Goal: Entertainment & Leisure: Browse casually

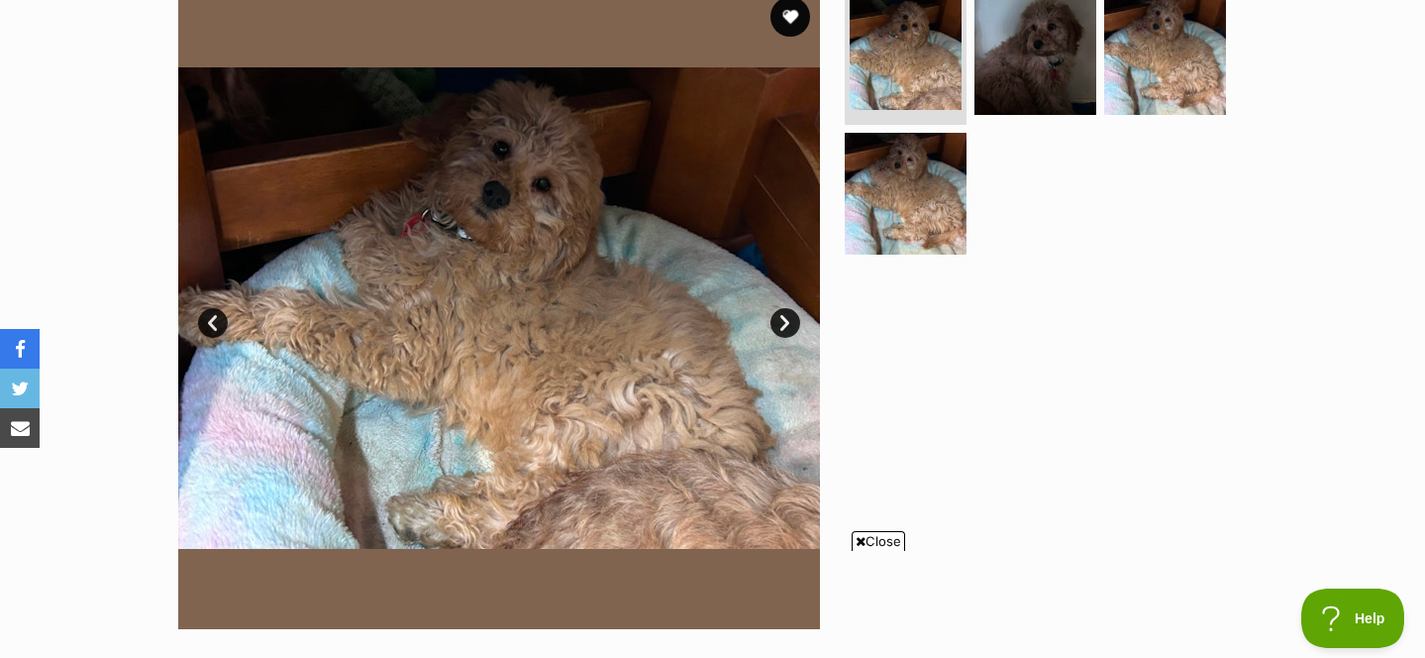
click at [781, 139] on img at bounding box center [499, 308] width 642 height 642
click at [782, 316] on link "Next" at bounding box center [786, 323] width 30 height 30
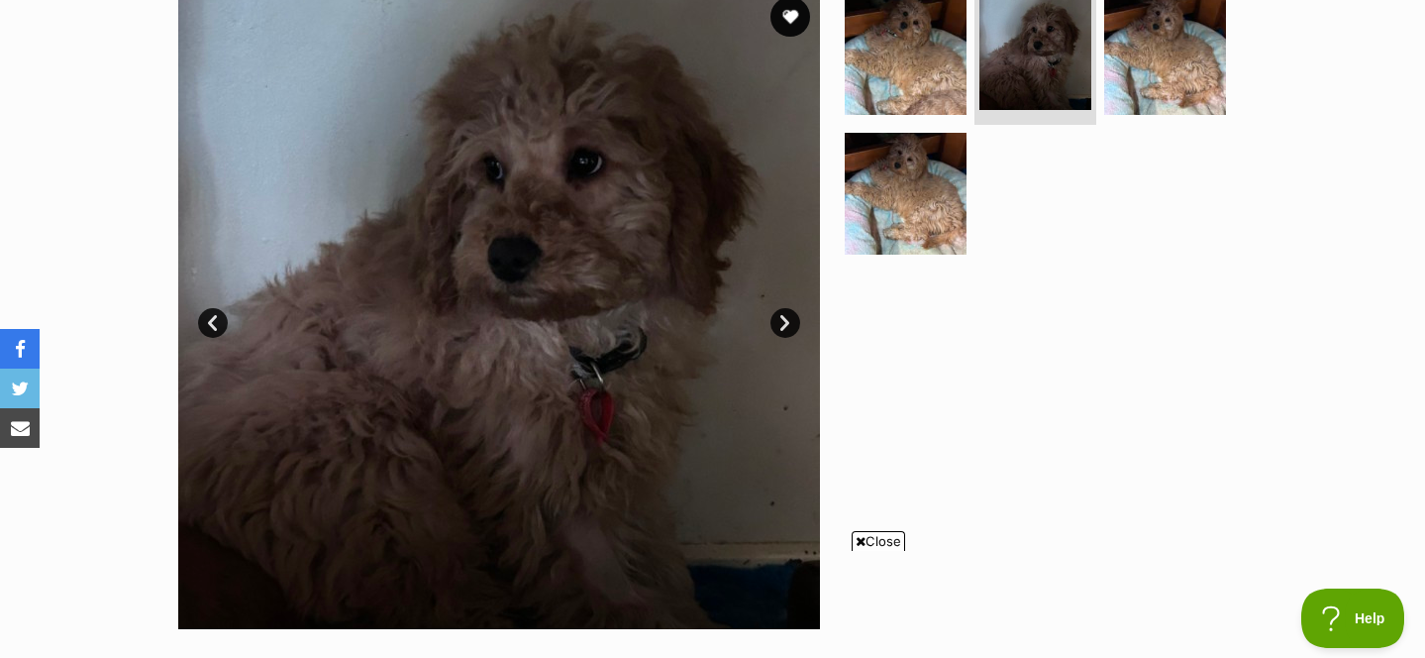
click at [784, 325] on link "Next" at bounding box center [786, 323] width 30 height 30
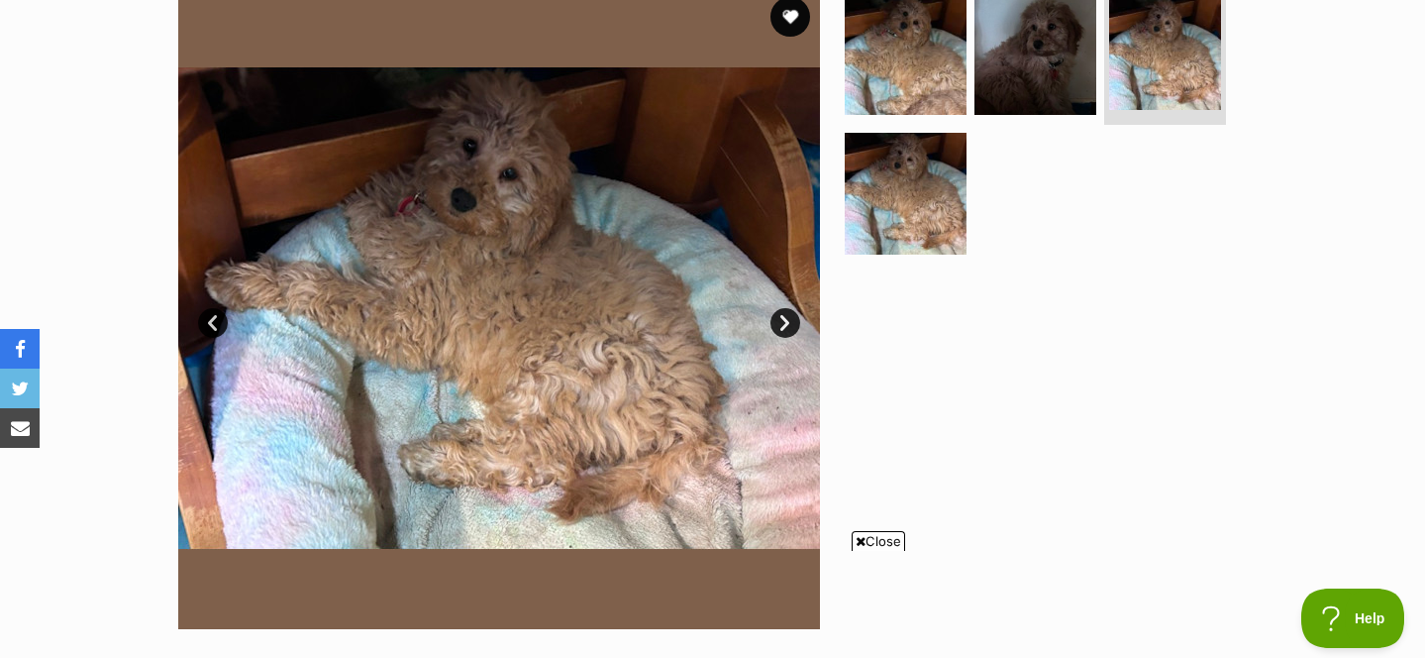
click at [784, 325] on link "Next" at bounding box center [786, 323] width 30 height 30
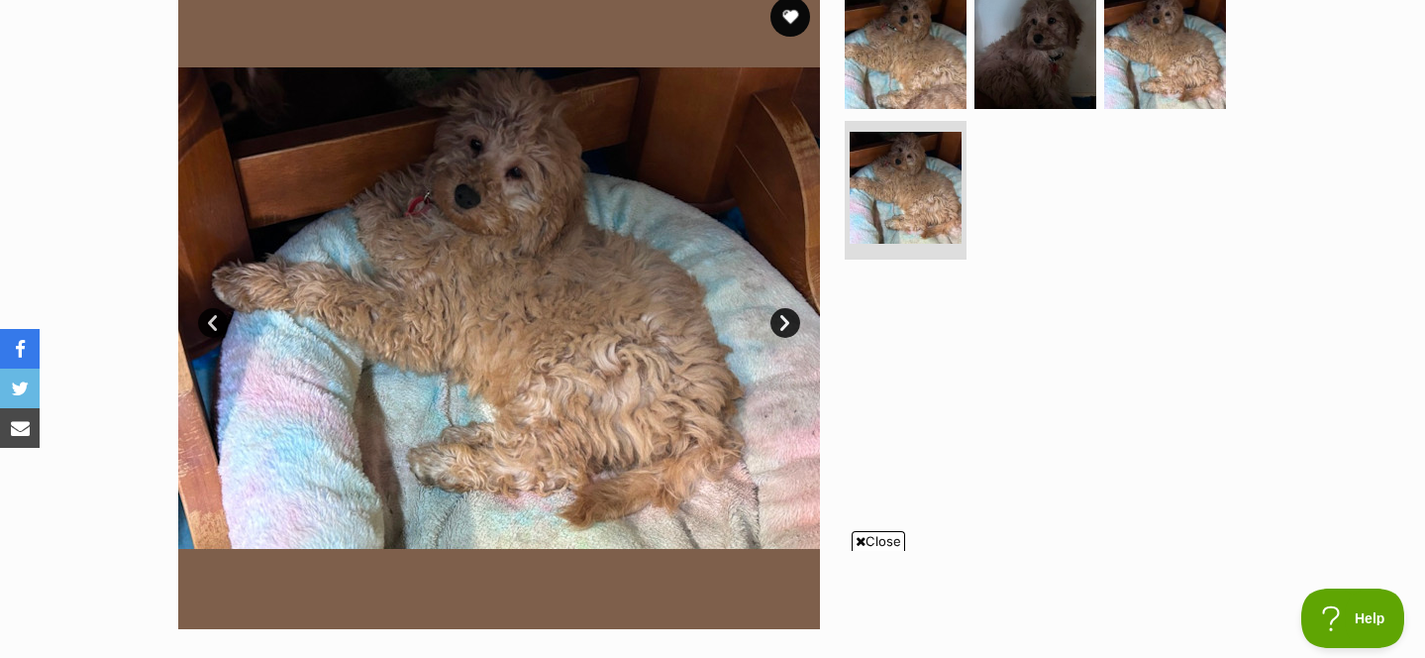
click at [784, 325] on link "Next" at bounding box center [786, 323] width 30 height 30
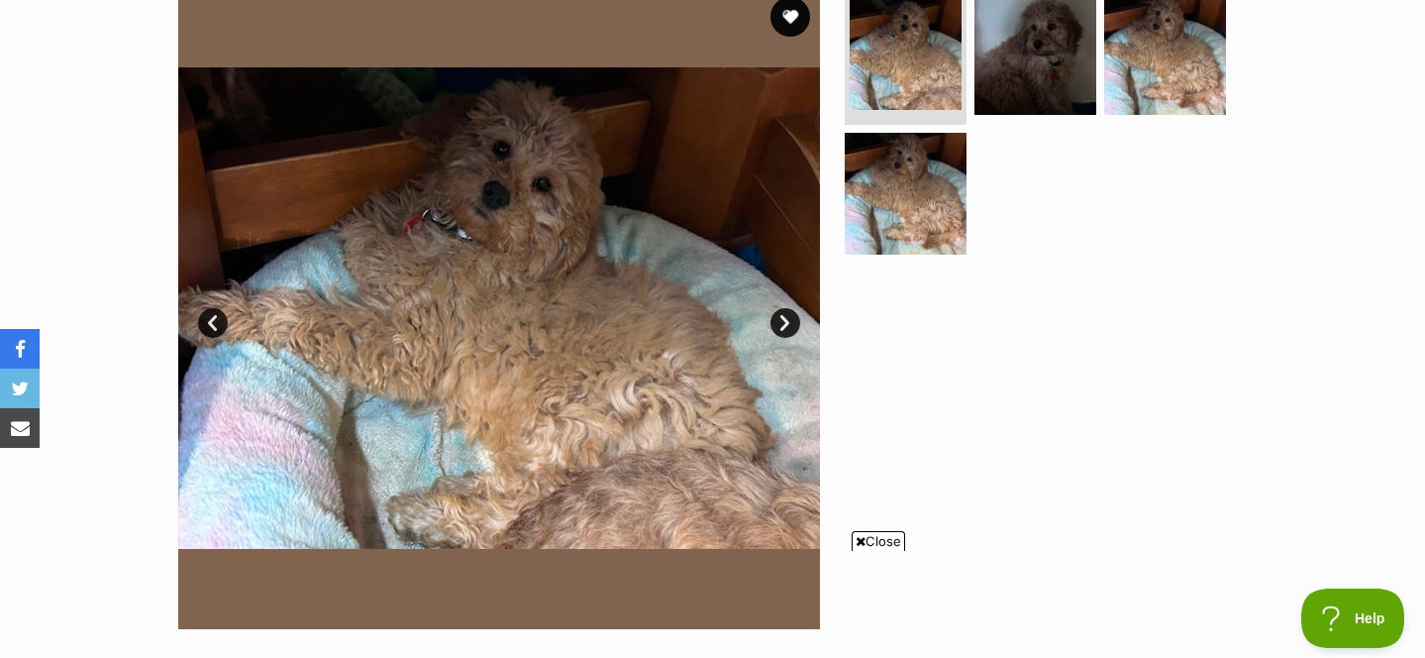
click at [784, 325] on link "Next" at bounding box center [786, 323] width 30 height 30
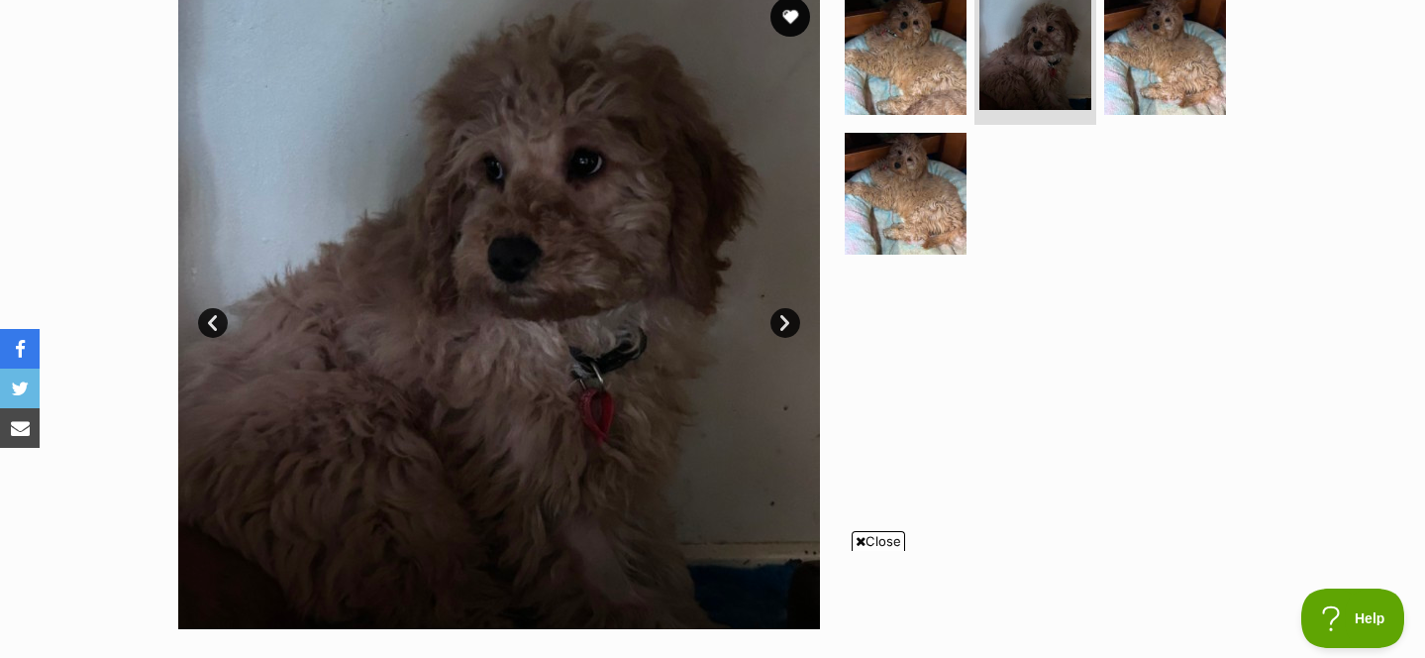
click at [208, 321] on link "Prev" at bounding box center [213, 323] width 30 height 30
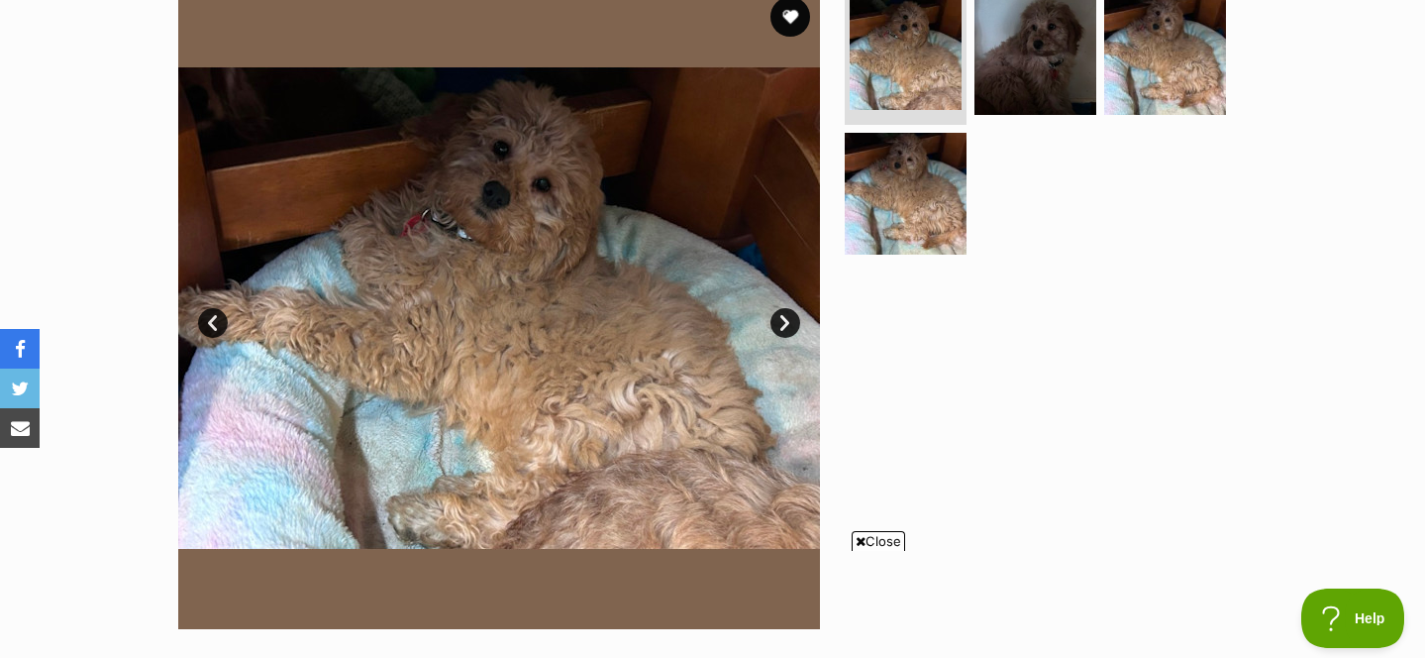
click at [208, 321] on link "Prev" at bounding box center [213, 323] width 30 height 30
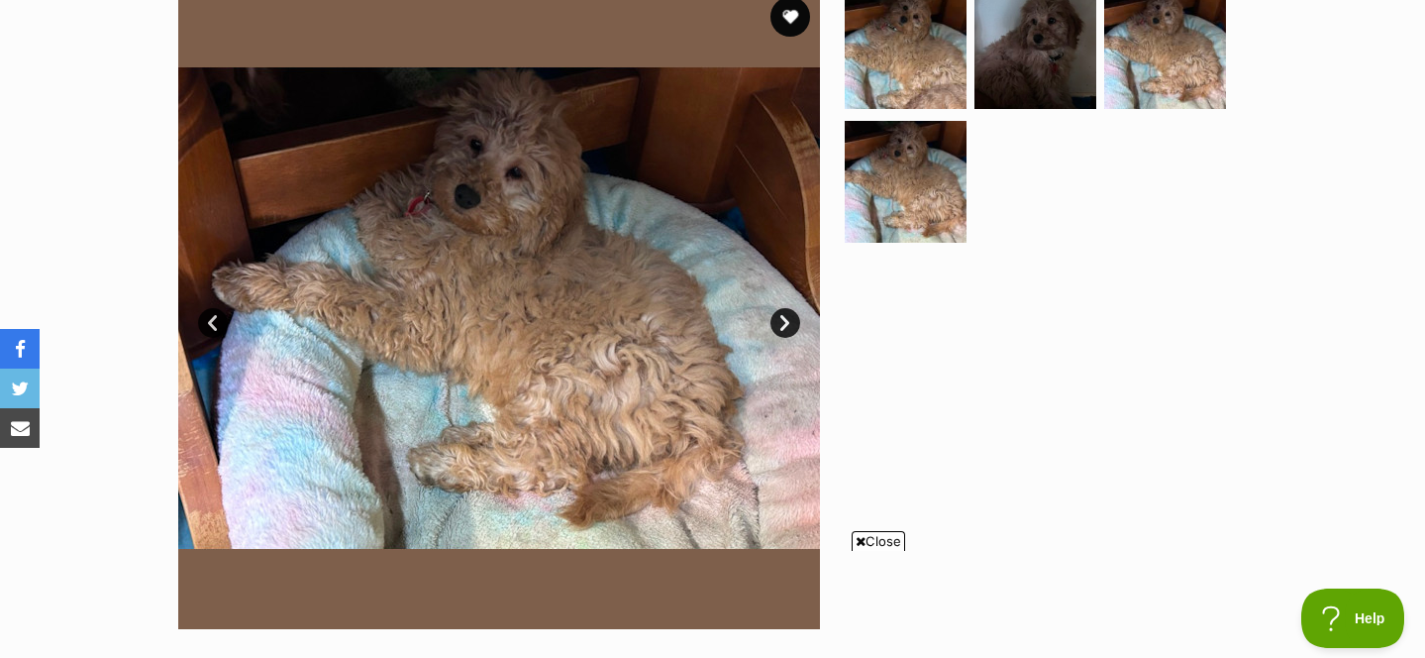
click at [208, 321] on link "Prev" at bounding box center [213, 323] width 30 height 30
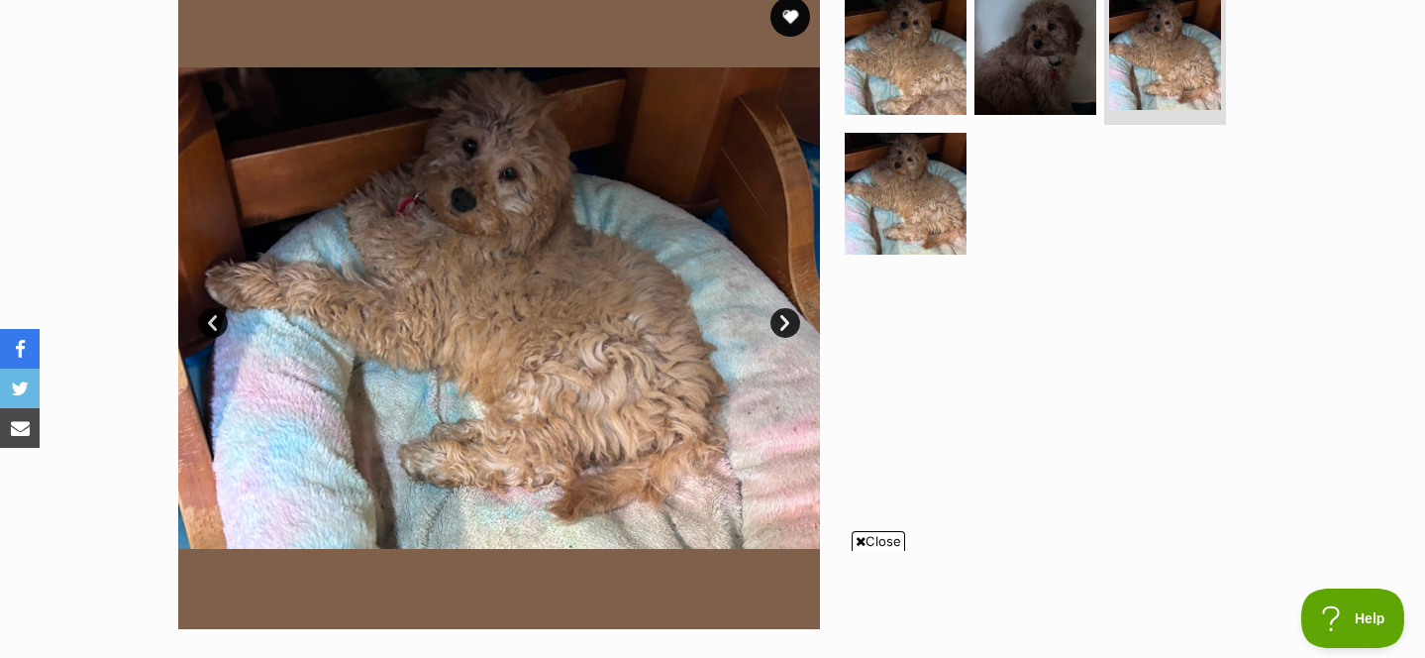
click at [789, 320] on link "Next" at bounding box center [786, 323] width 30 height 30
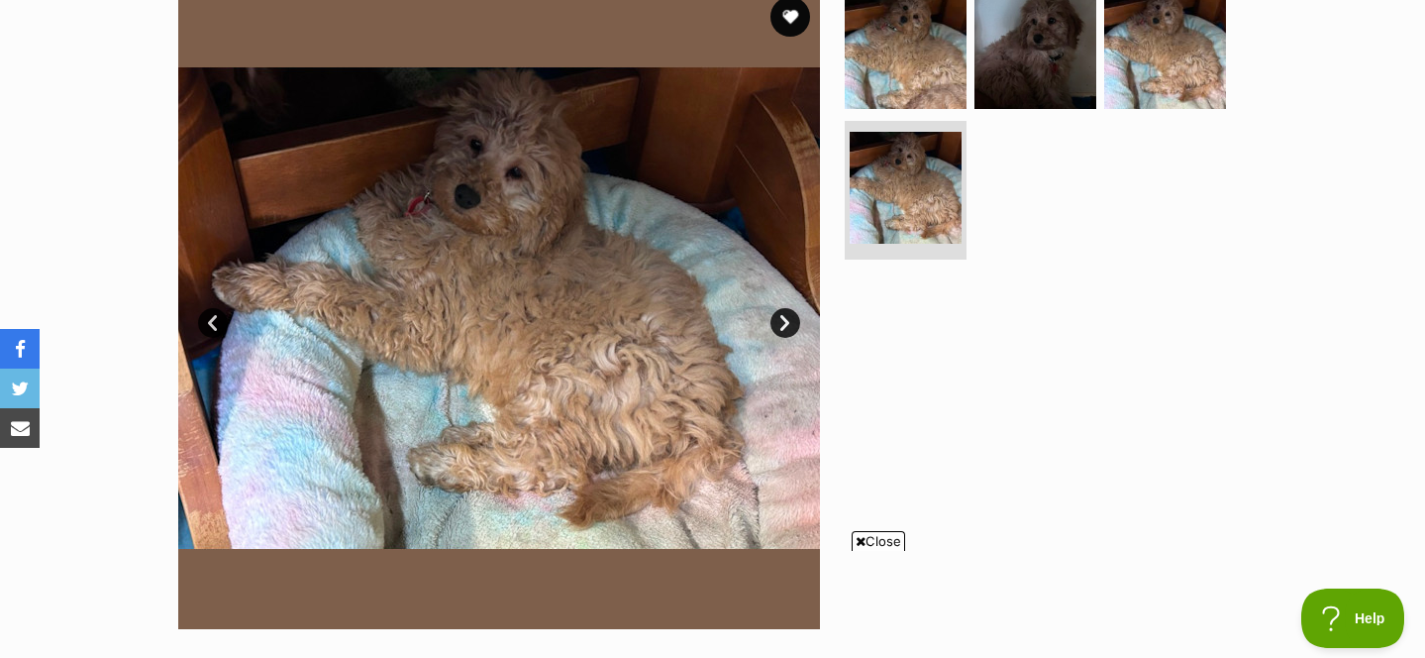
click at [789, 320] on link "Next" at bounding box center [786, 323] width 30 height 30
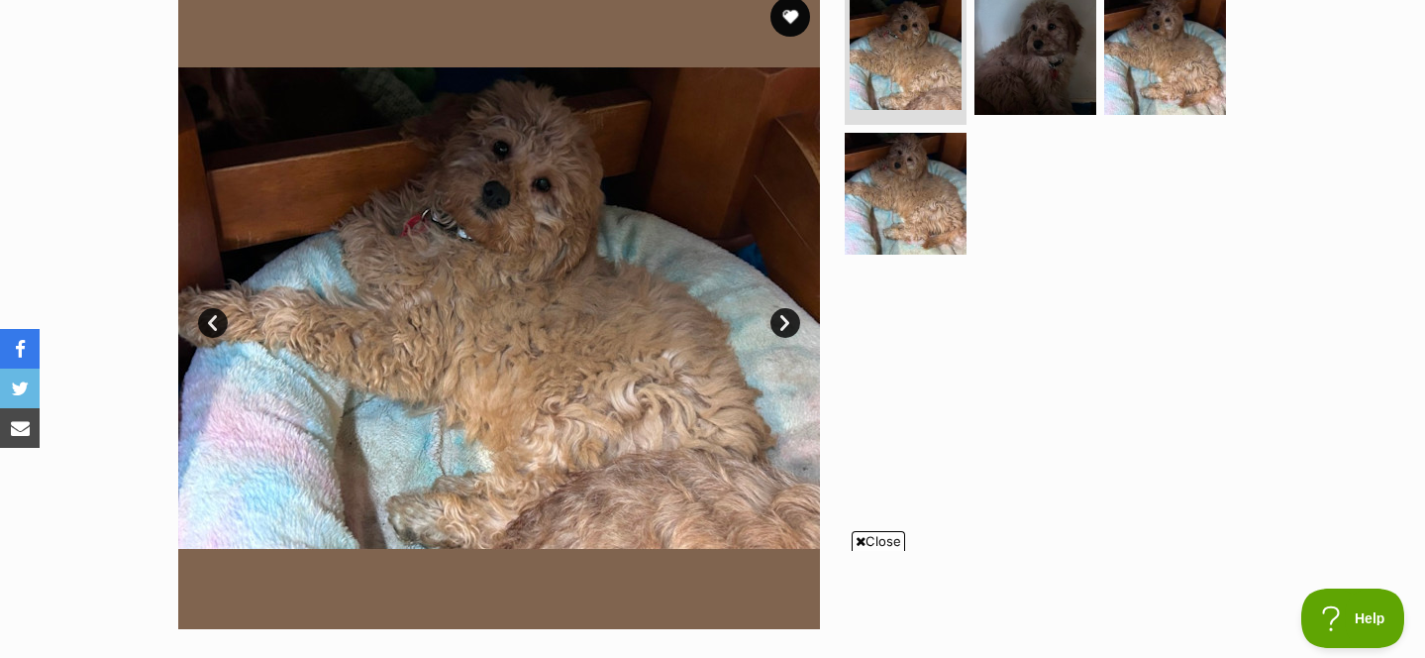
click at [789, 320] on link "Next" at bounding box center [786, 323] width 30 height 30
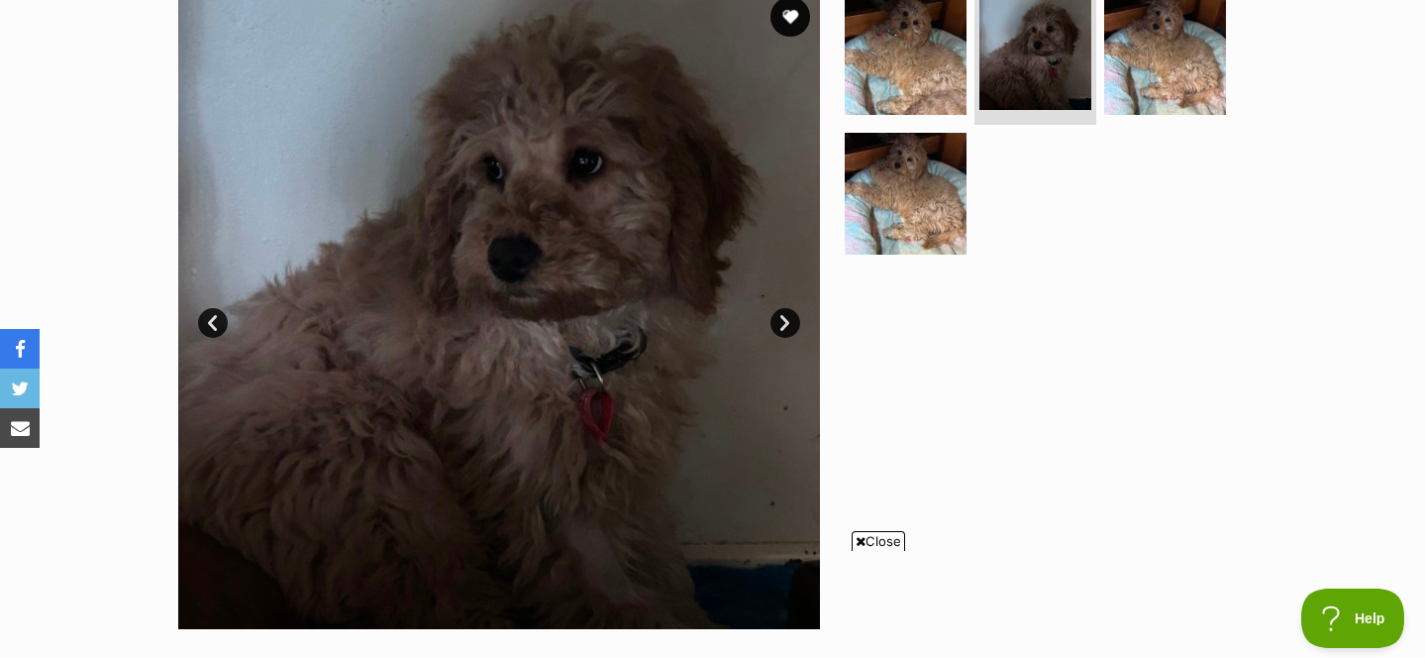
click at [789, 320] on link "Next" at bounding box center [786, 323] width 30 height 30
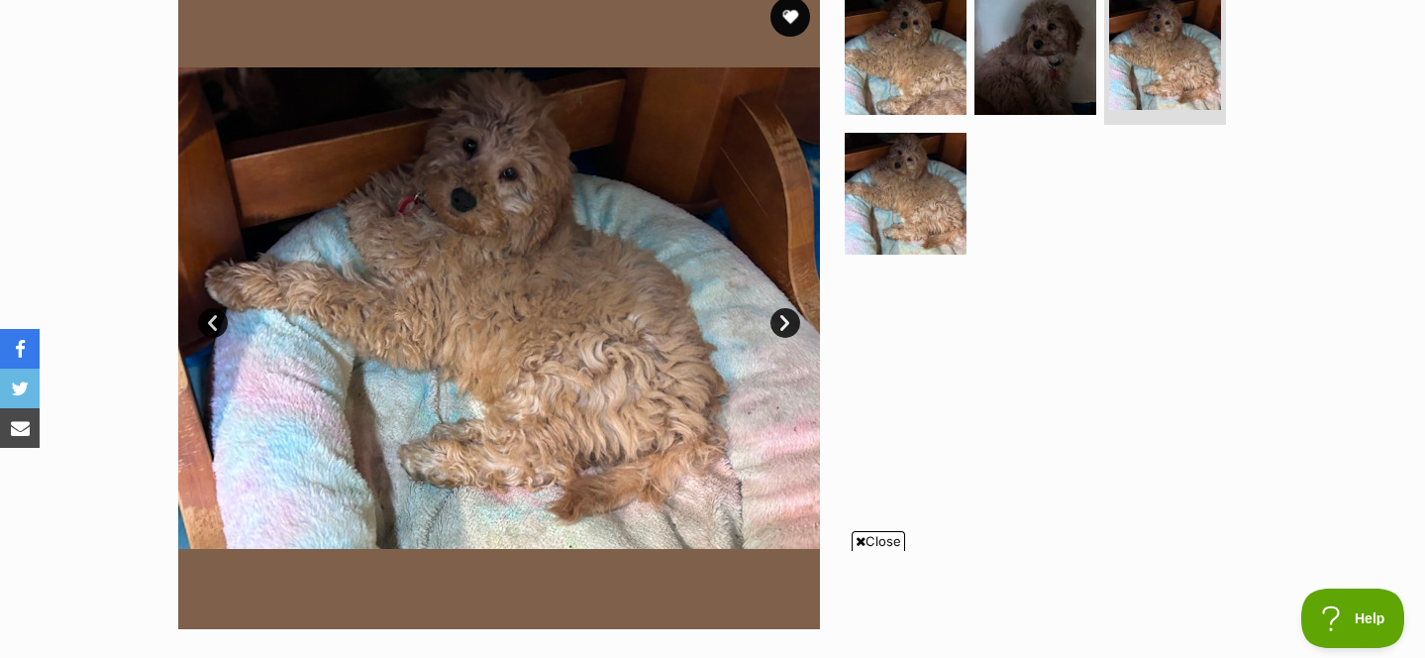
click at [789, 320] on link "Next" at bounding box center [786, 323] width 30 height 30
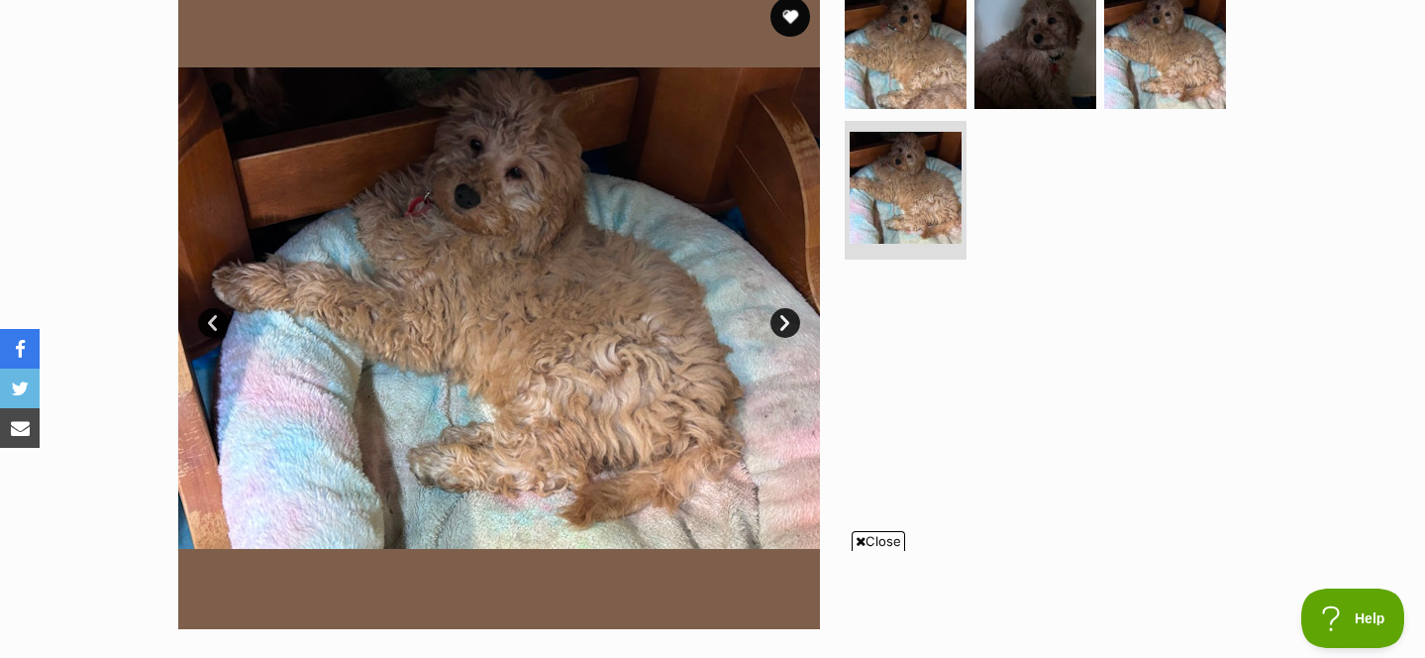
click at [789, 320] on link "Next" at bounding box center [786, 323] width 30 height 30
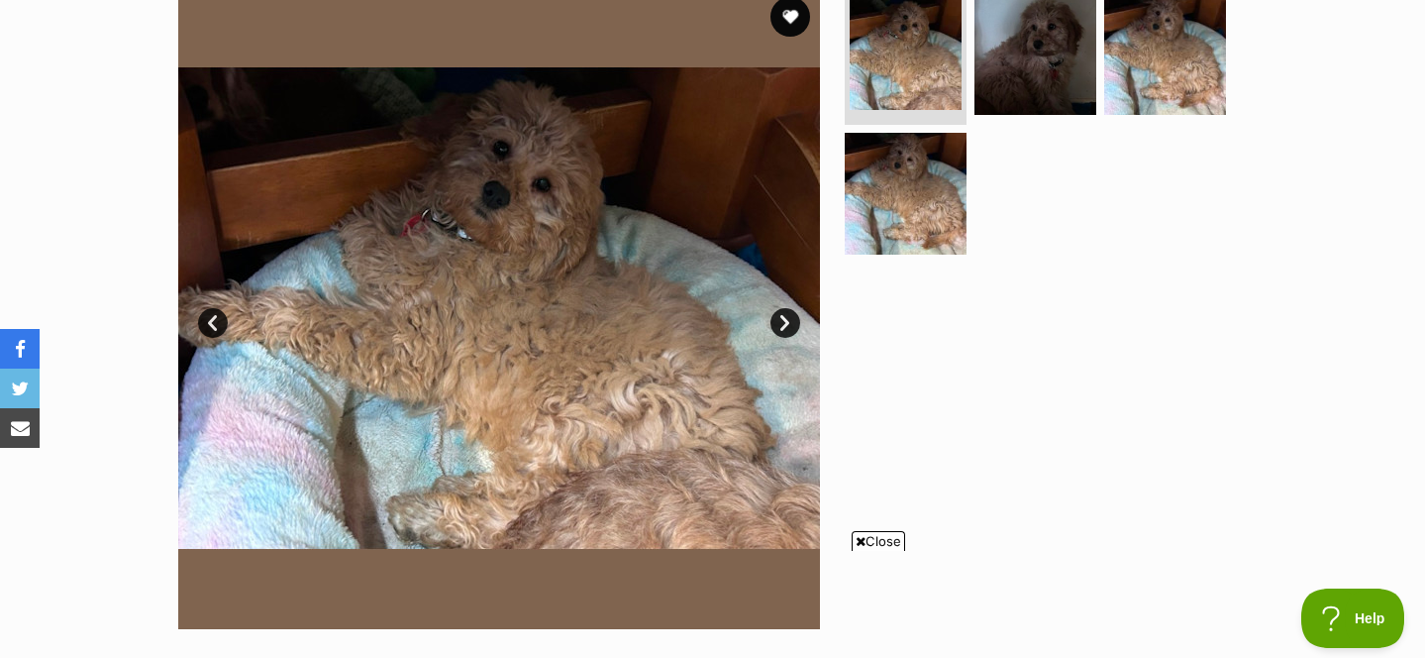
click at [212, 325] on link "Prev" at bounding box center [213, 323] width 30 height 30
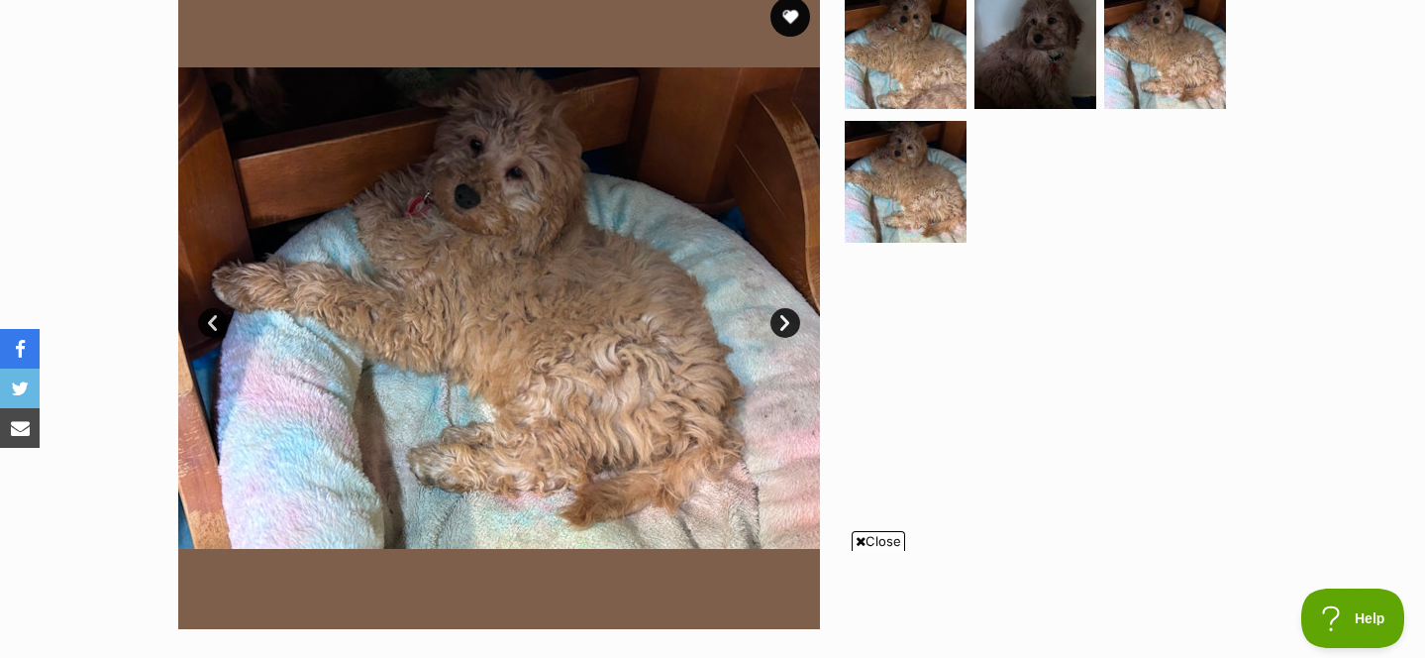
click at [212, 325] on link "Prev" at bounding box center [213, 323] width 30 height 30
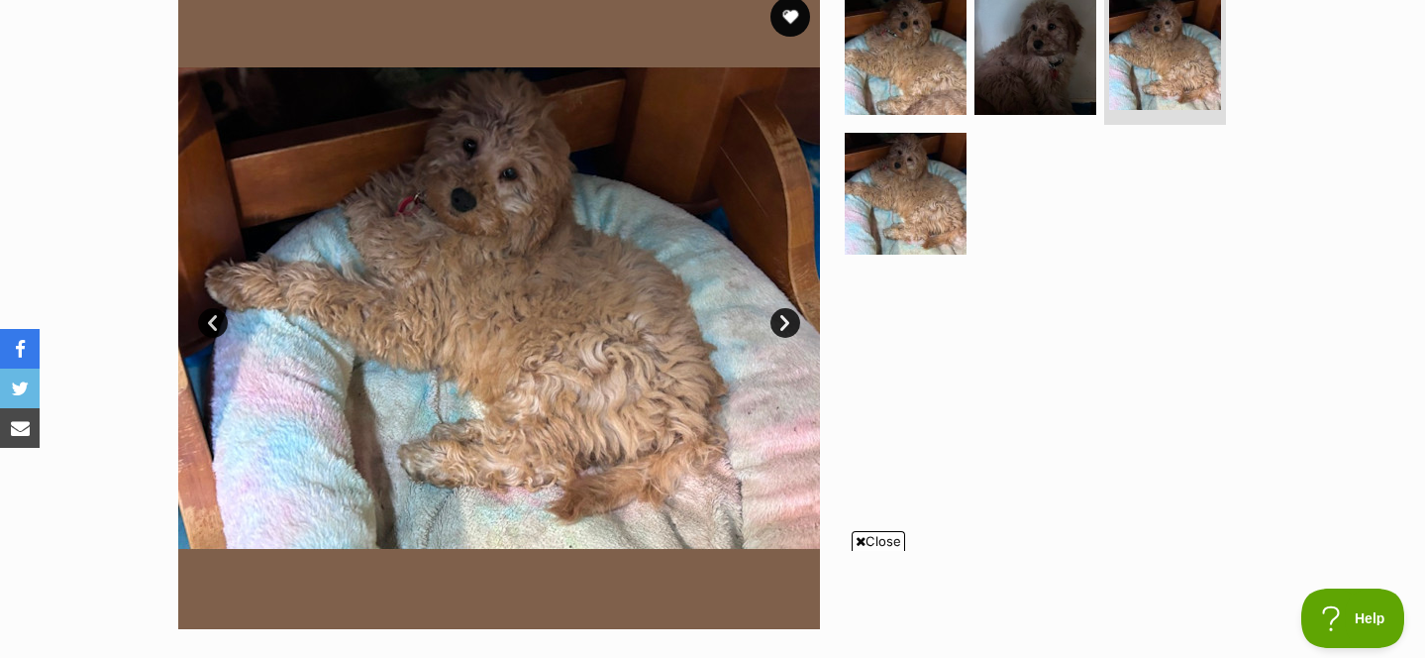
click at [212, 325] on link "Prev" at bounding box center [213, 323] width 30 height 30
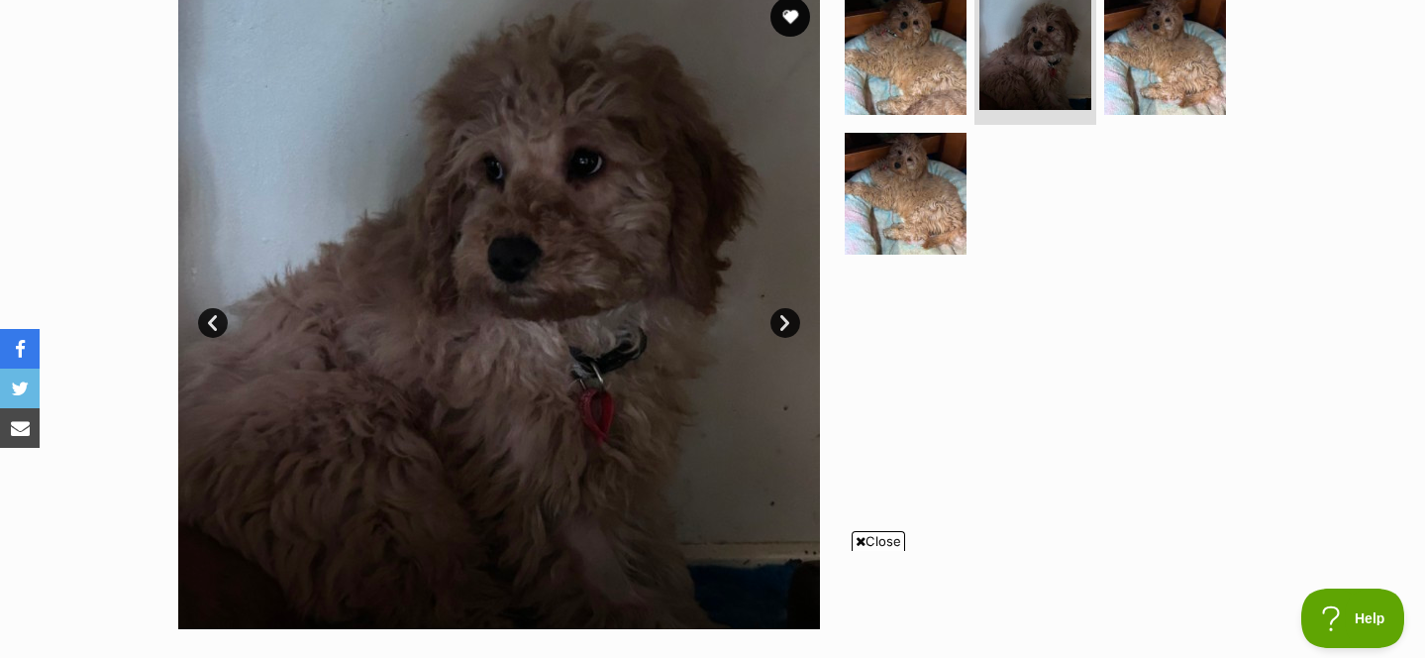
click at [212, 325] on link "Prev" at bounding box center [213, 323] width 30 height 30
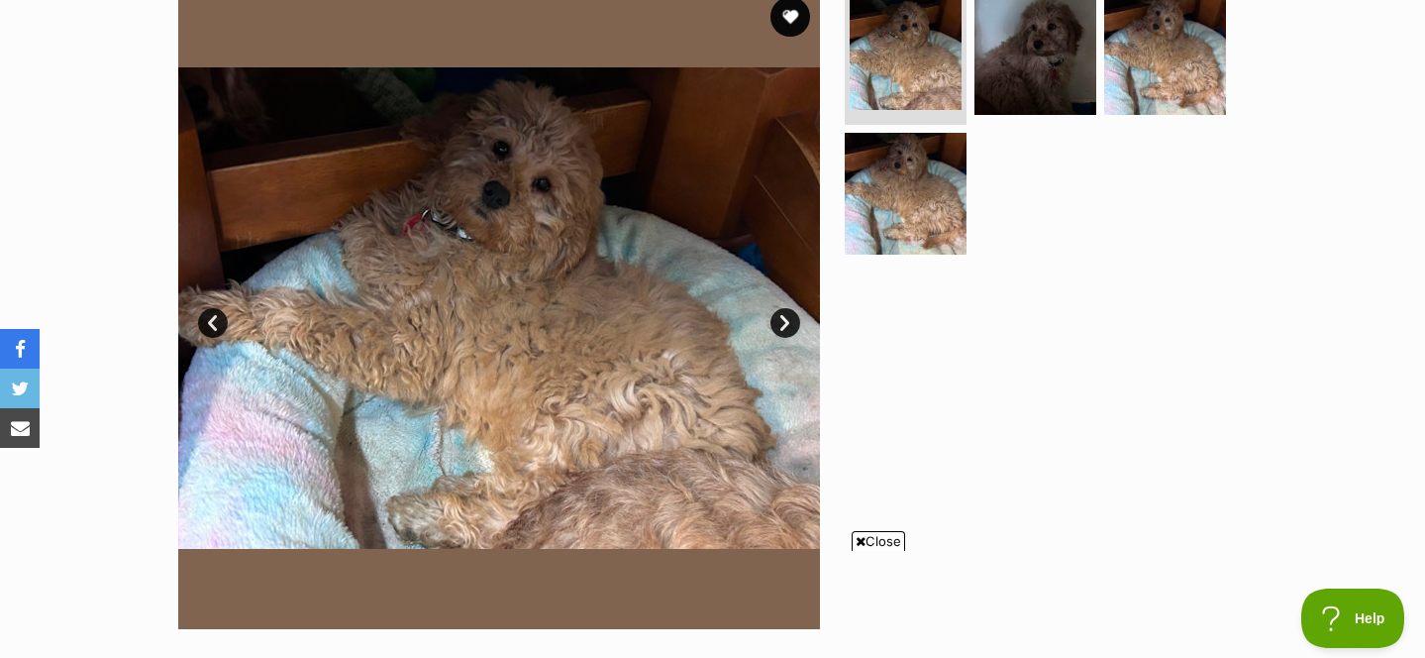
click at [212, 325] on link "Prev" at bounding box center [213, 323] width 30 height 30
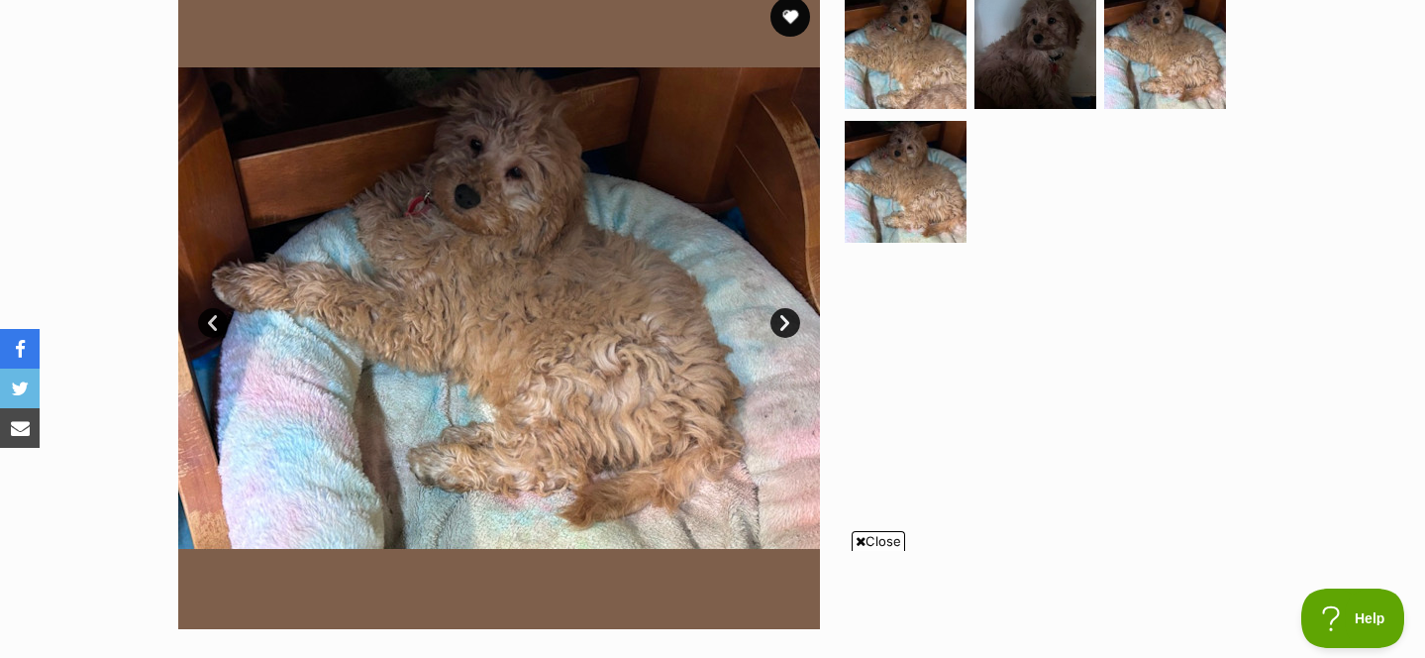
click at [857, 541] on icon at bounding box center [861, 541] width 10 height 13
click at [1423, 119] on div "Available 0 of 4 images 0 of 4 images 0 of 4 images 0 of 4 images Next Prev 1 2…" at bounding box center [712, 293] width 1425 height 672
click at [1402, 70] on div "Available 0 of 4 images 0 of 4 images 0 of 4 images 0 of 4 images Next Prev 1 2…" at bounding box center [712, 293] width 1425 height 672
drag, startPoint x: 1001, startPoint y: 65, endPoint x: 1002, endPoint y: 46, distance: 19.8
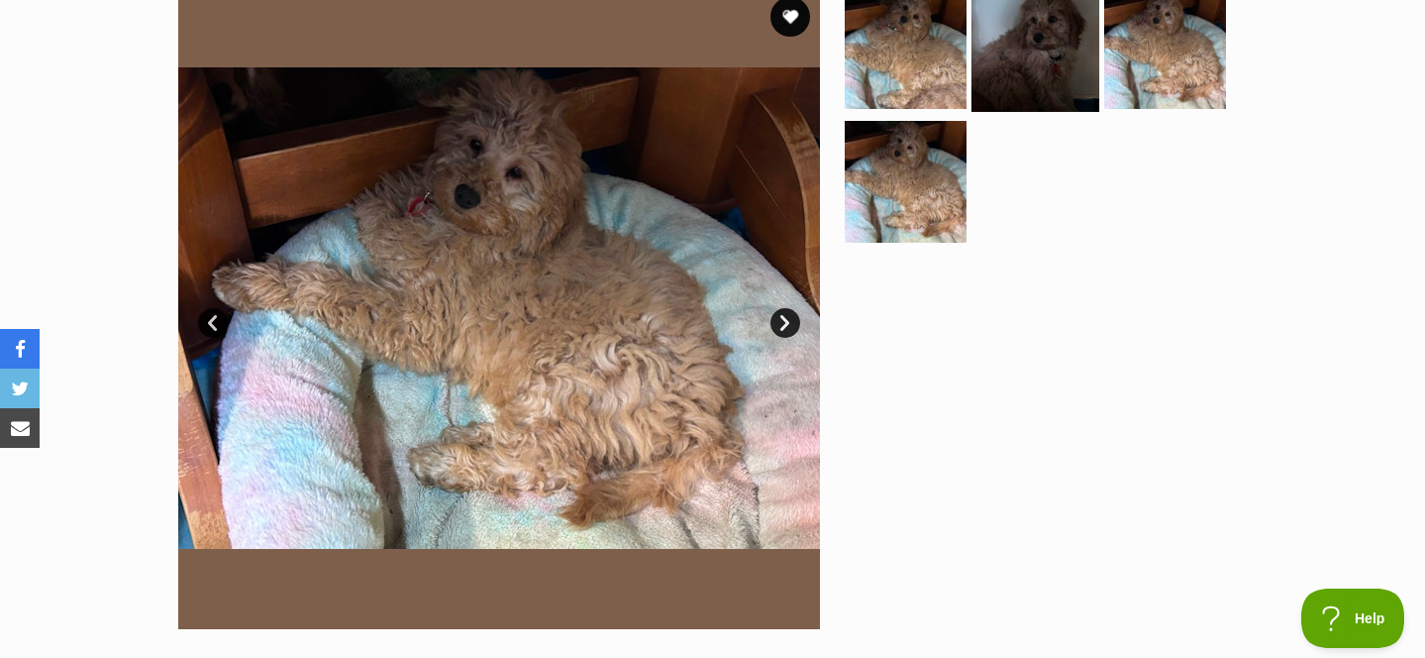
click at [1002, 46] on img at bounding box center [1036, 47] width 128 height 128
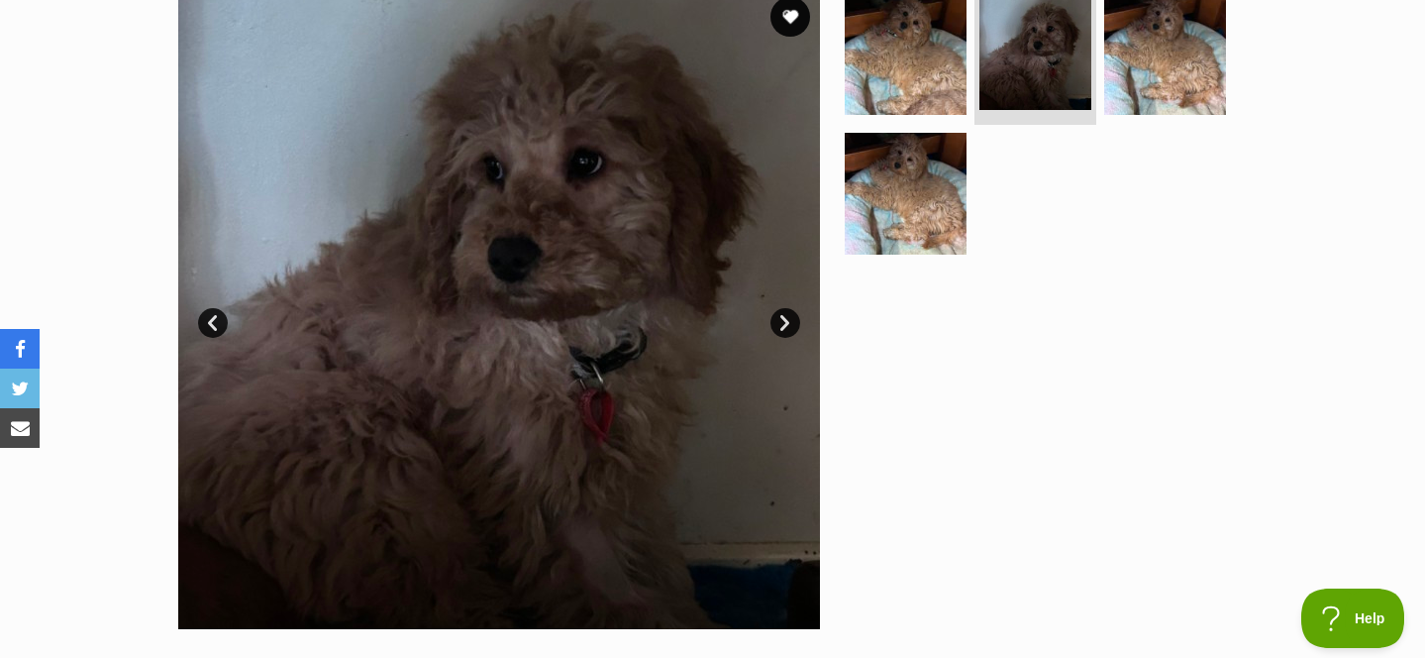
click at [786, 318] on link "Next" at bounding box center [786, 323] width 30 height 30
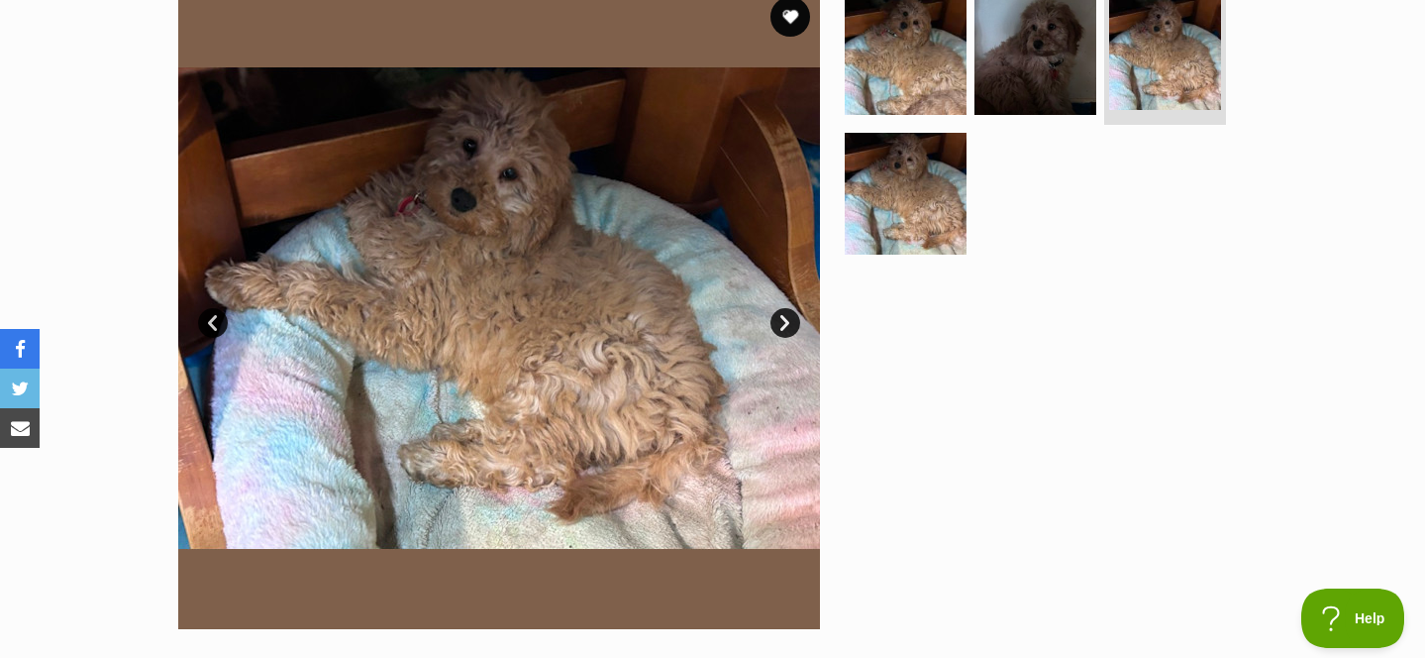
click at [786, 318] on link "Next" at bounding box center [786, 323] width 30 height 30
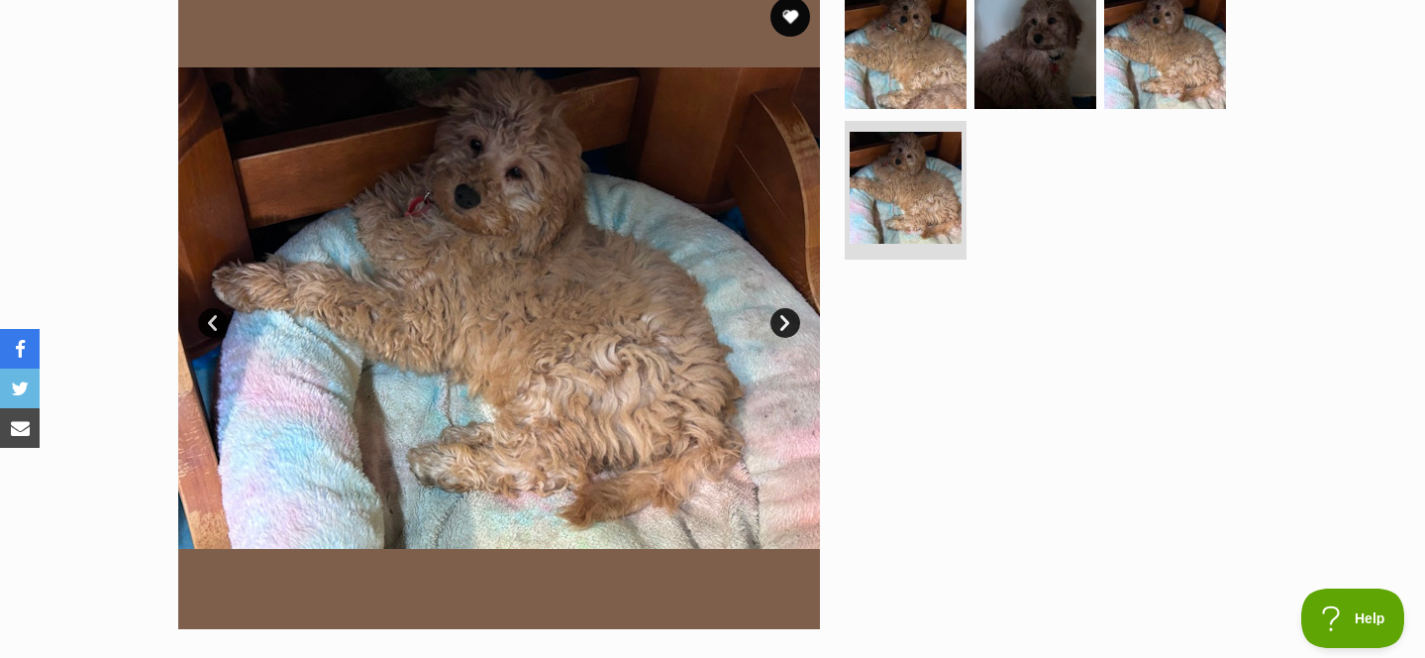
click at [786, 318] on link "Next" at bounding box center [786, 323] width 30 height 30
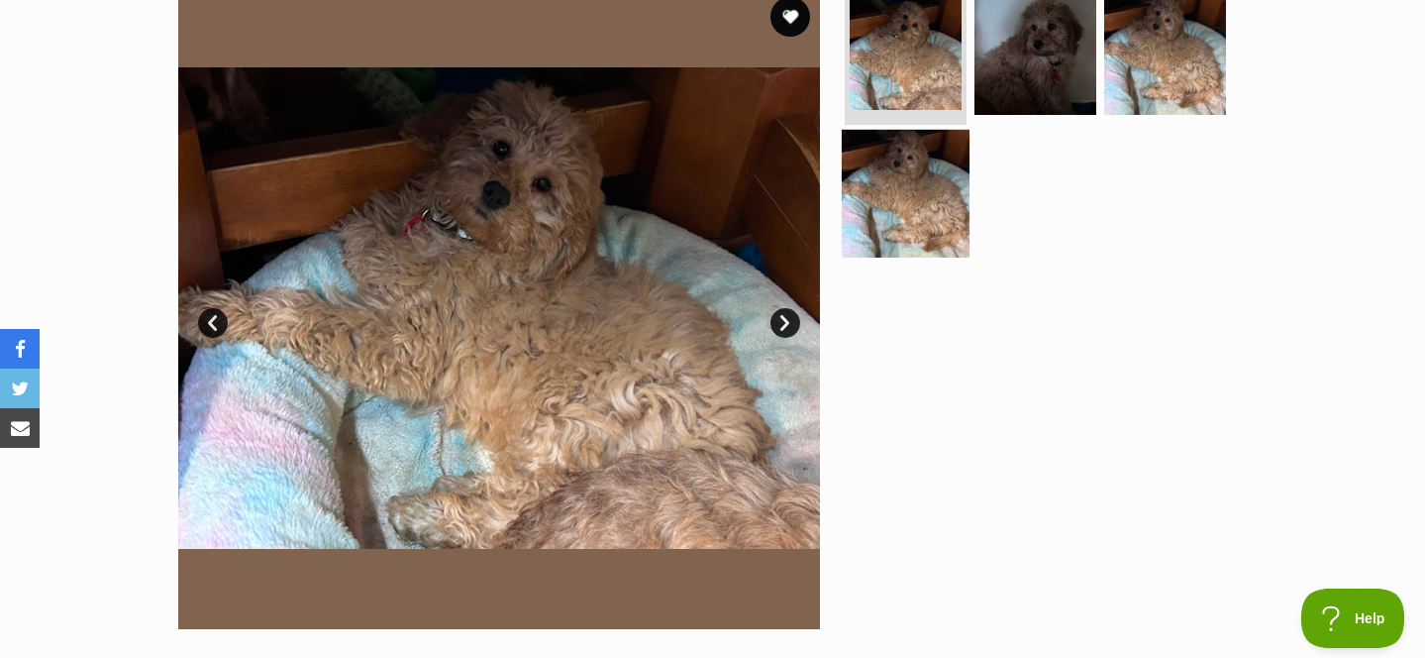
click at [906, 206] on img at bounding box center [906, 194] width 128 height 128
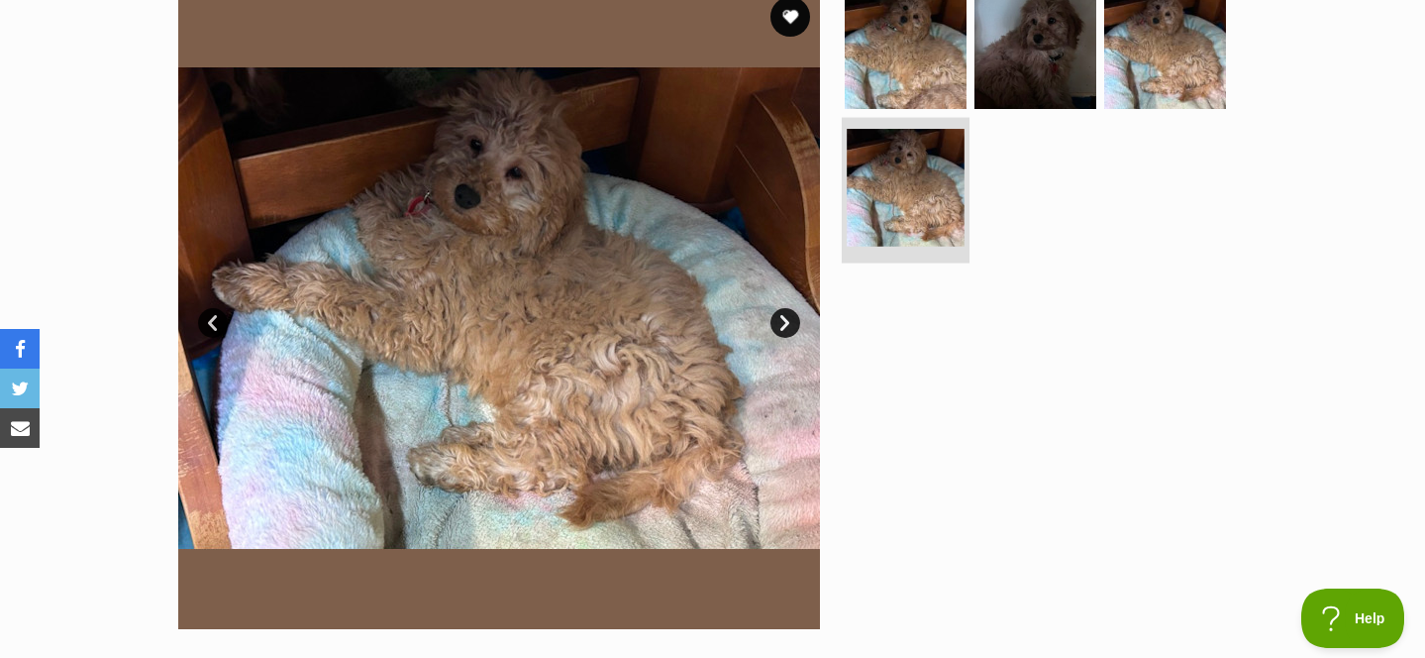
click at [906, 206] on img at bounding box center [906, 188] width 118 height 118
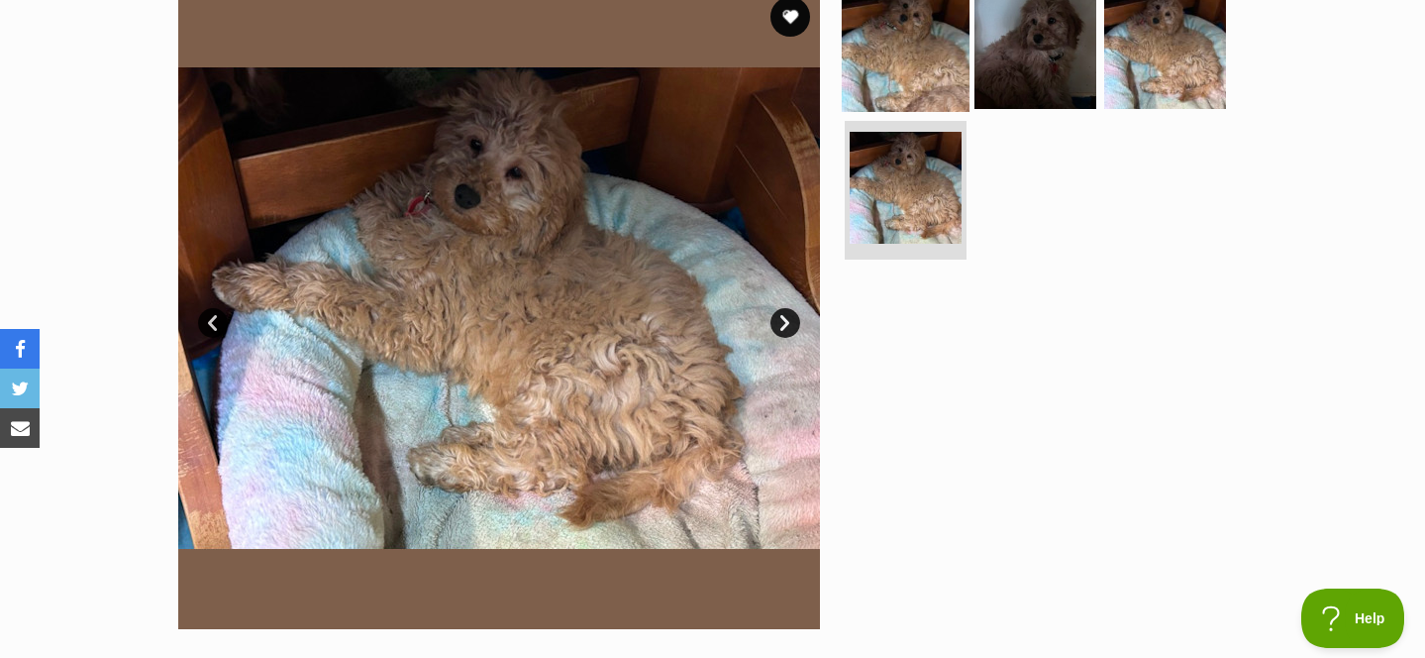
click at [900, 84] on img at bounding box center [906, 47] width 128 height 128
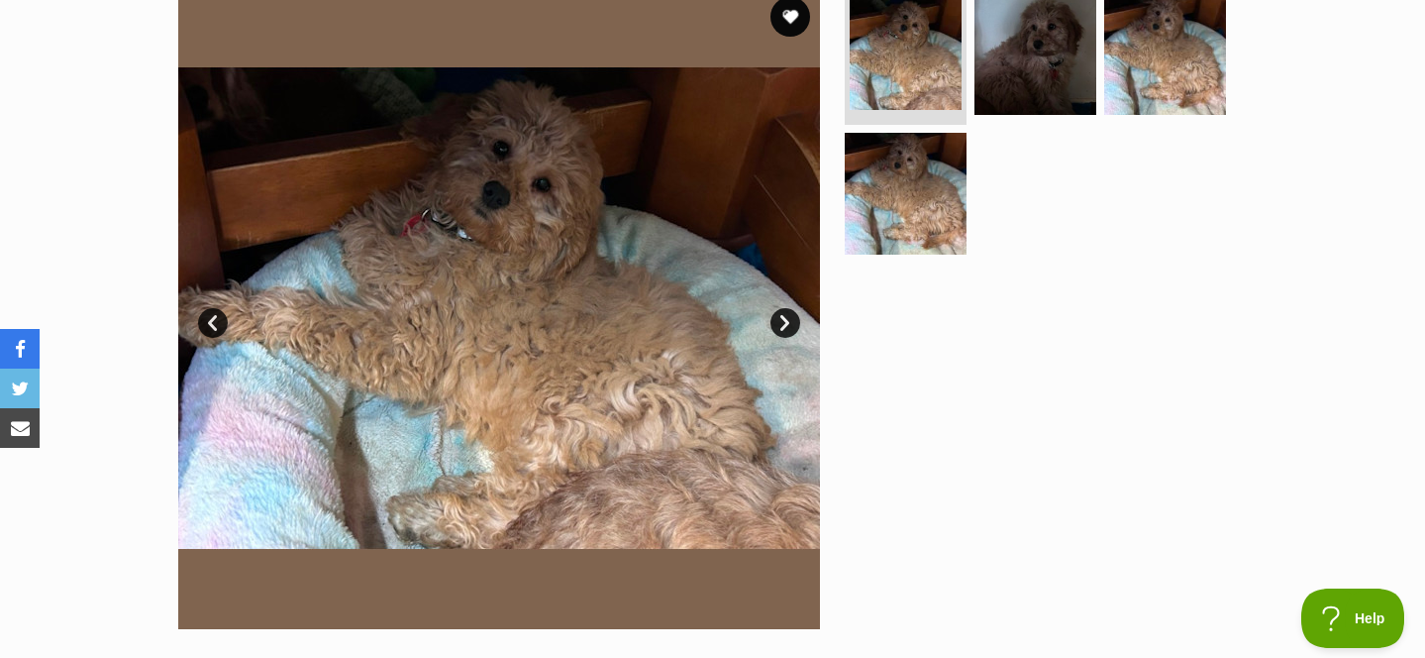
click at [213, 319] on link "Prev" at bounding box center [213, 323] width 30 height 30
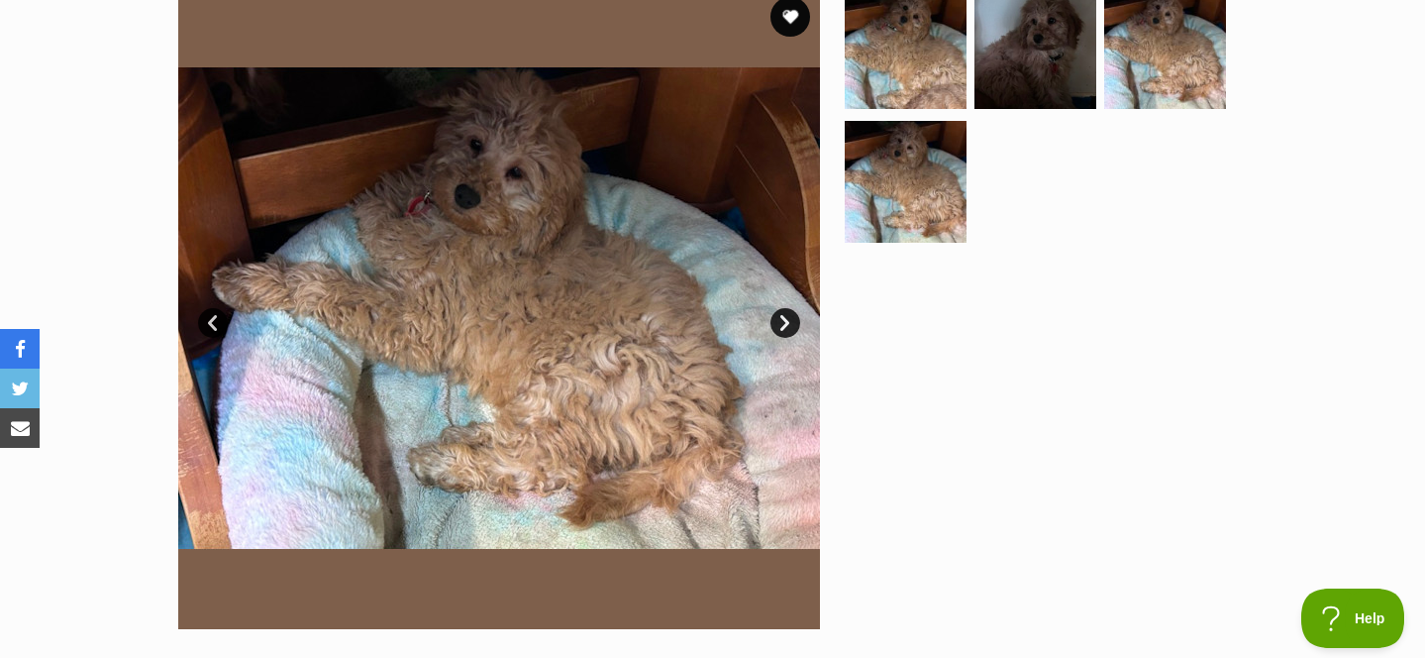
click at [784, 323] on link "Next" at bounding box center [786, 323] width 30 height 30
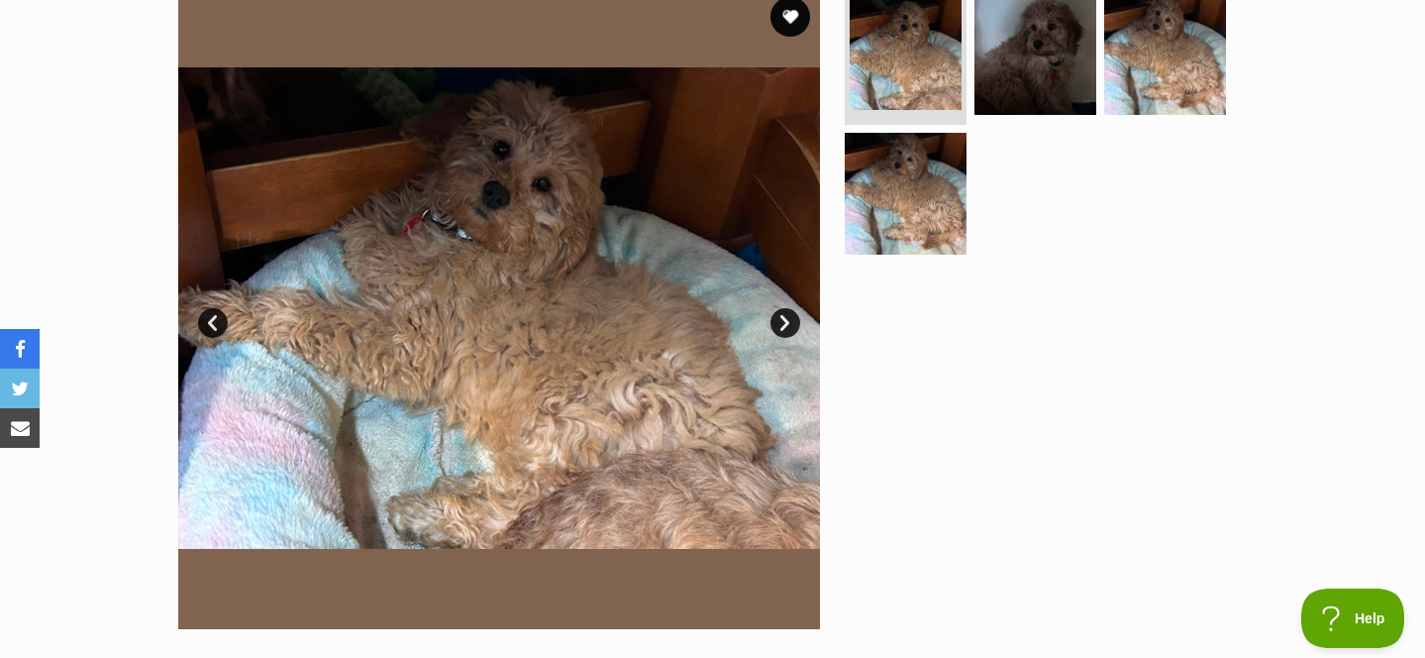
click at [784, 323] on link "Next" at bounding box center [786, 323] width 30 height 30
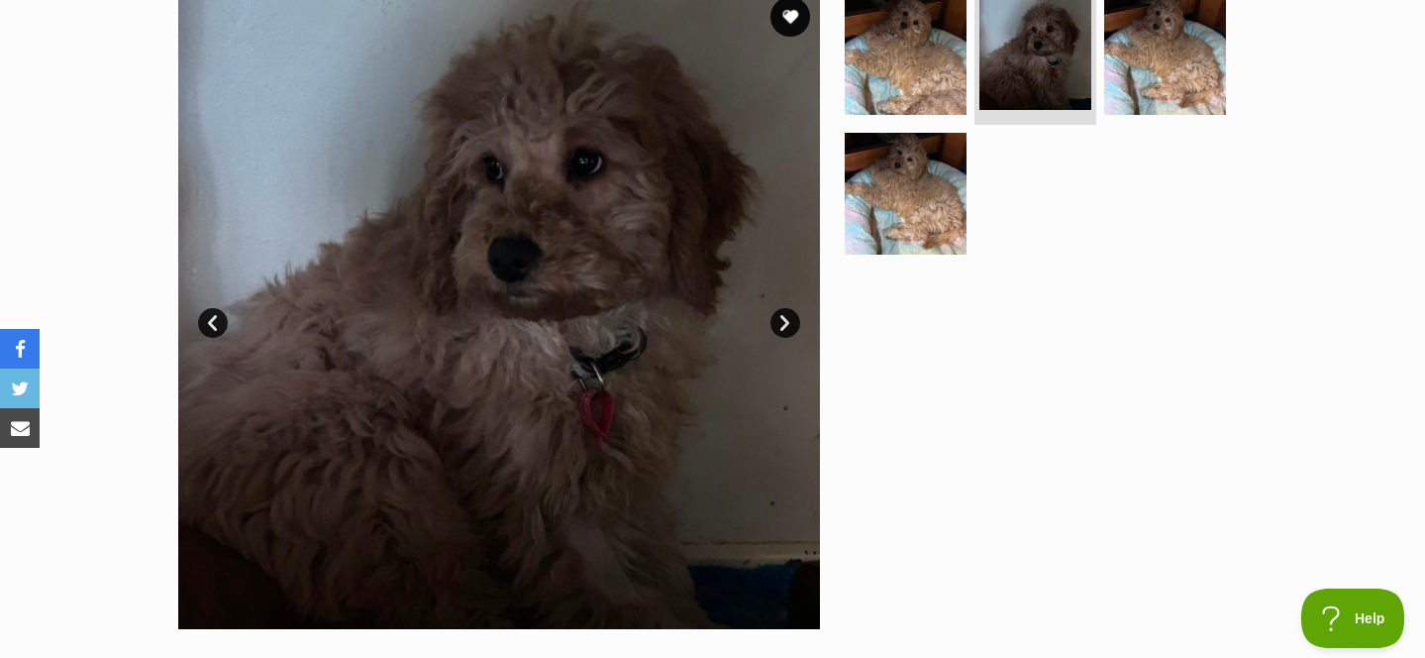
click at [784, 323] on link "Next" at bounding box center [786, 323] width 30 height 30
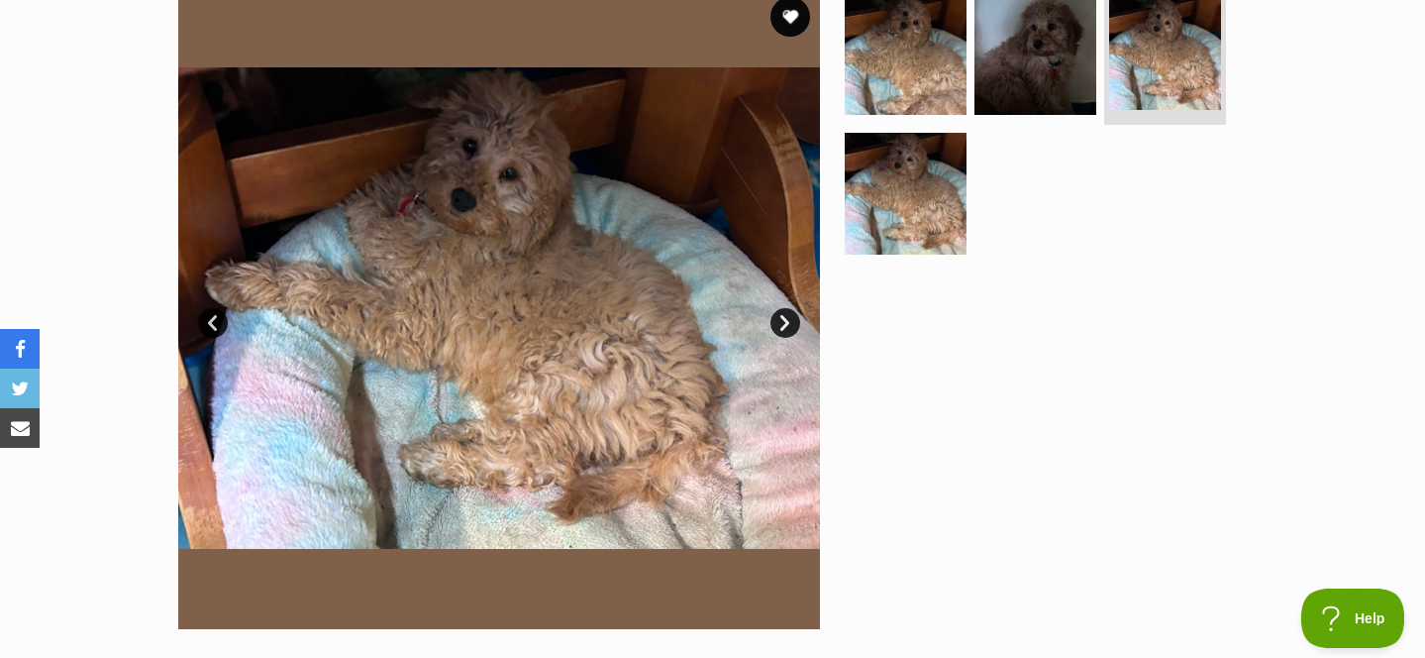
click at [784, 323] on link "Next" at bounding box center [786, 323] width 30 height 30
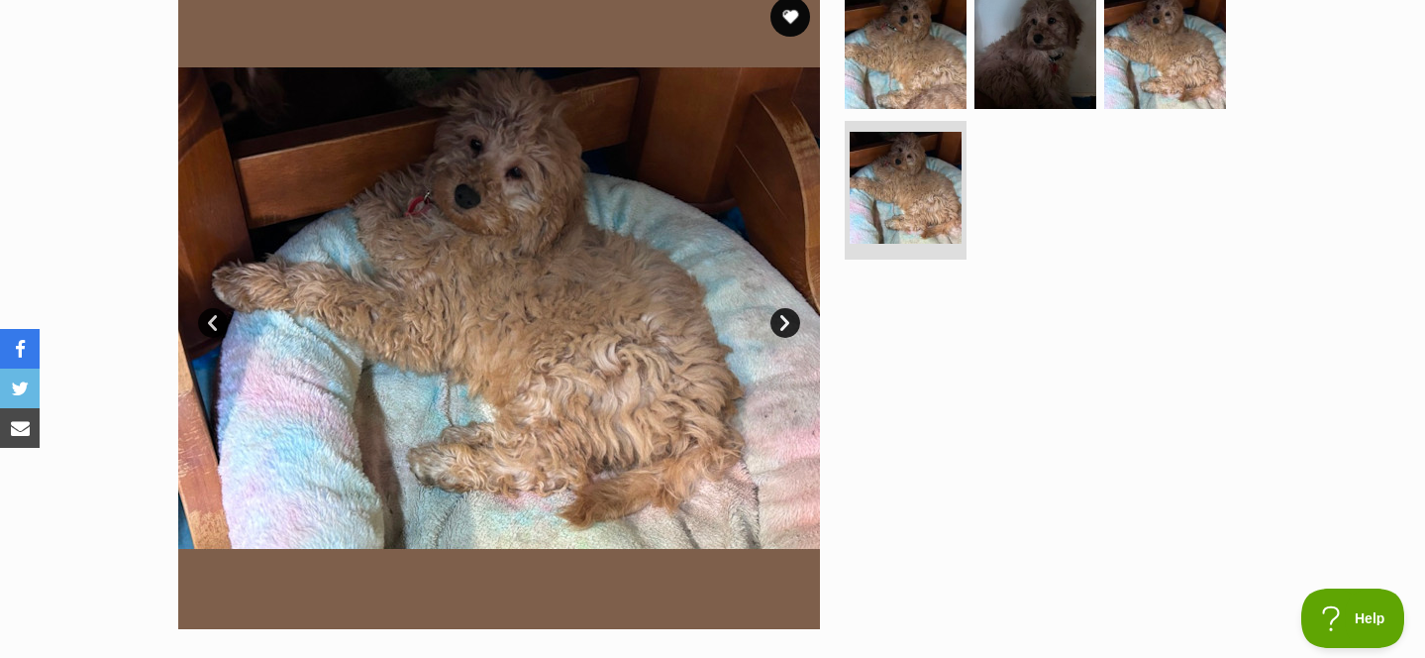
click at [784, 323] on link "Next" at bounding box center [786, 323] width 30 height 30
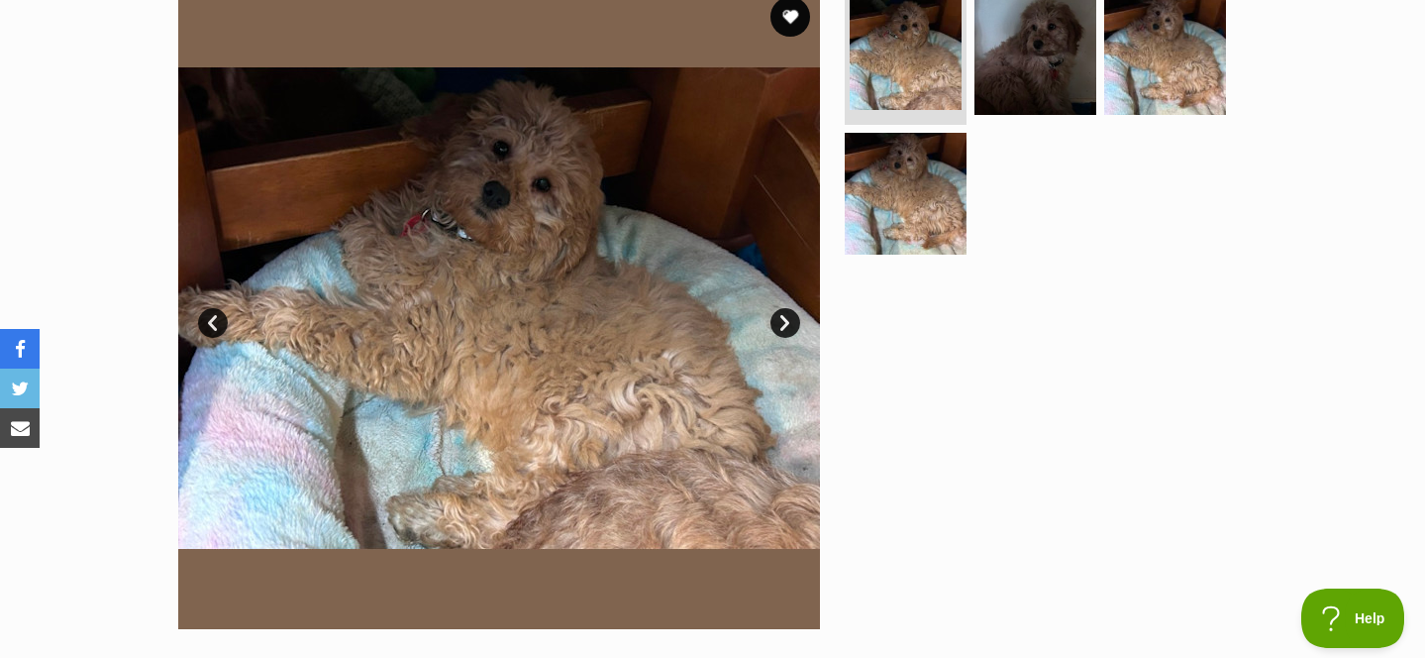
click at [974, 361] on div at bounding box center [1044, 308] width 406 height 642
